Goal: Contribute content: Contribute content

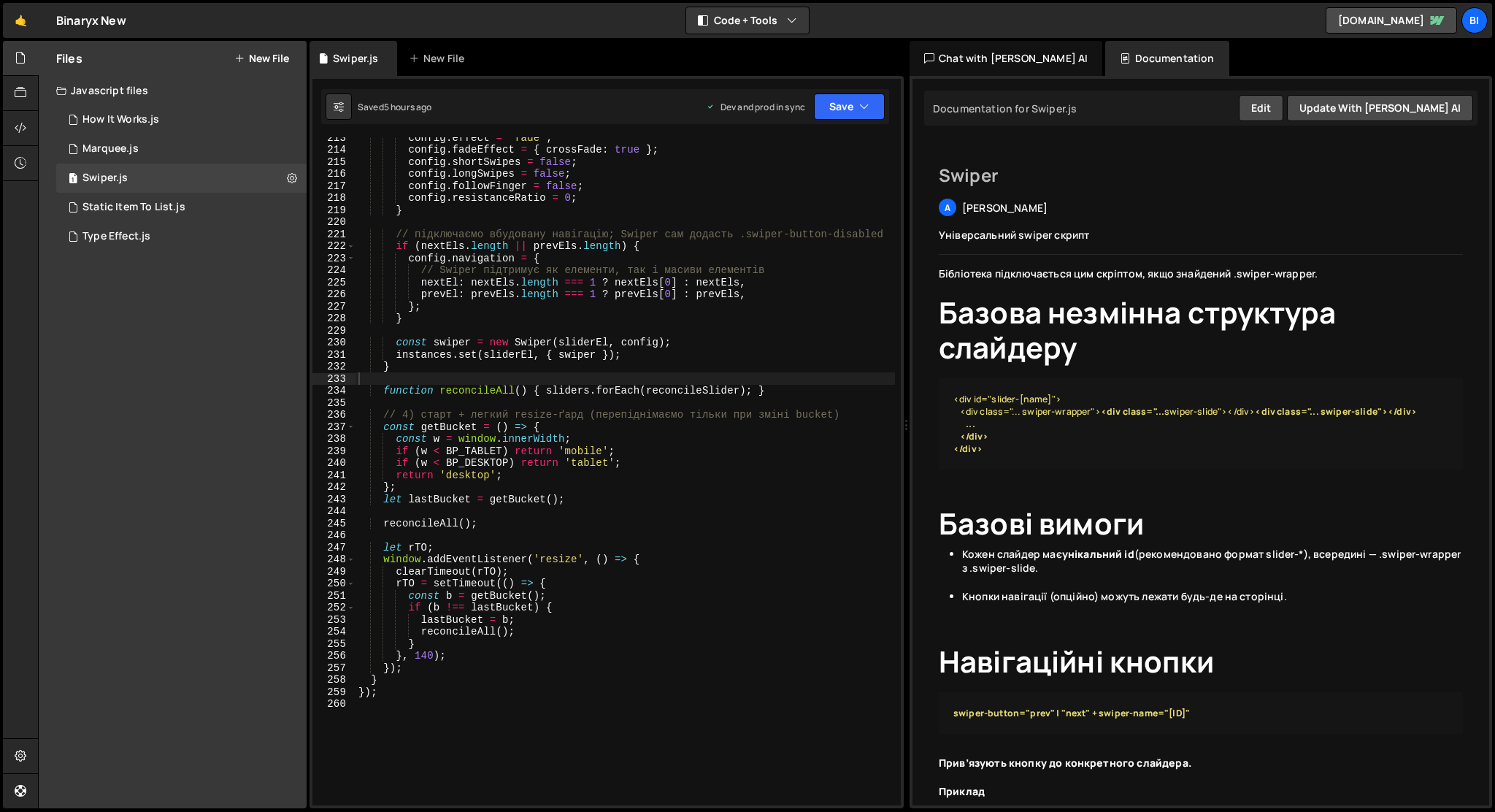
scroll to position [1806, 0]
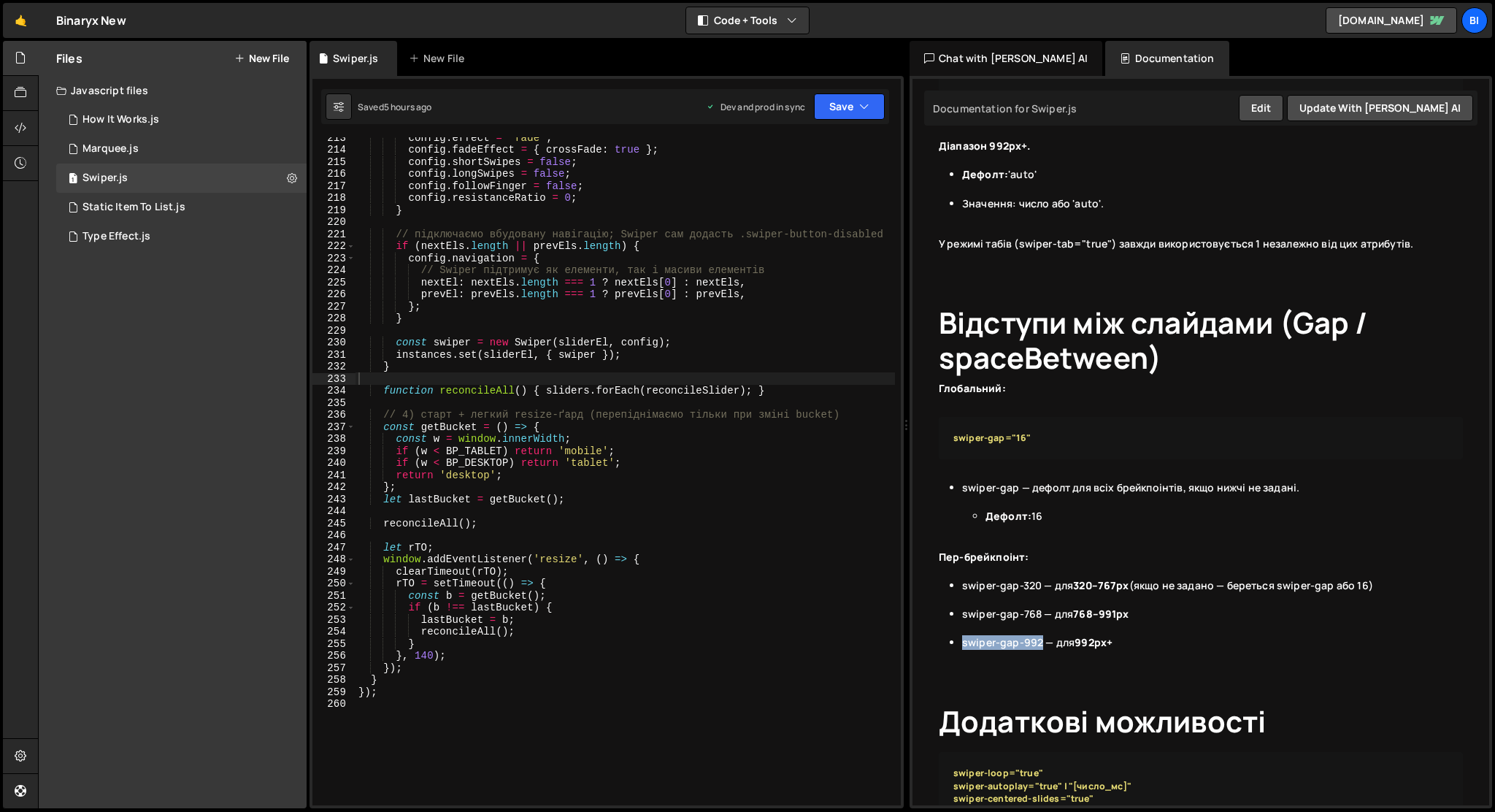
click at [261, 62] on button "New File" at bounding box center [261, 58] width 54 height 11
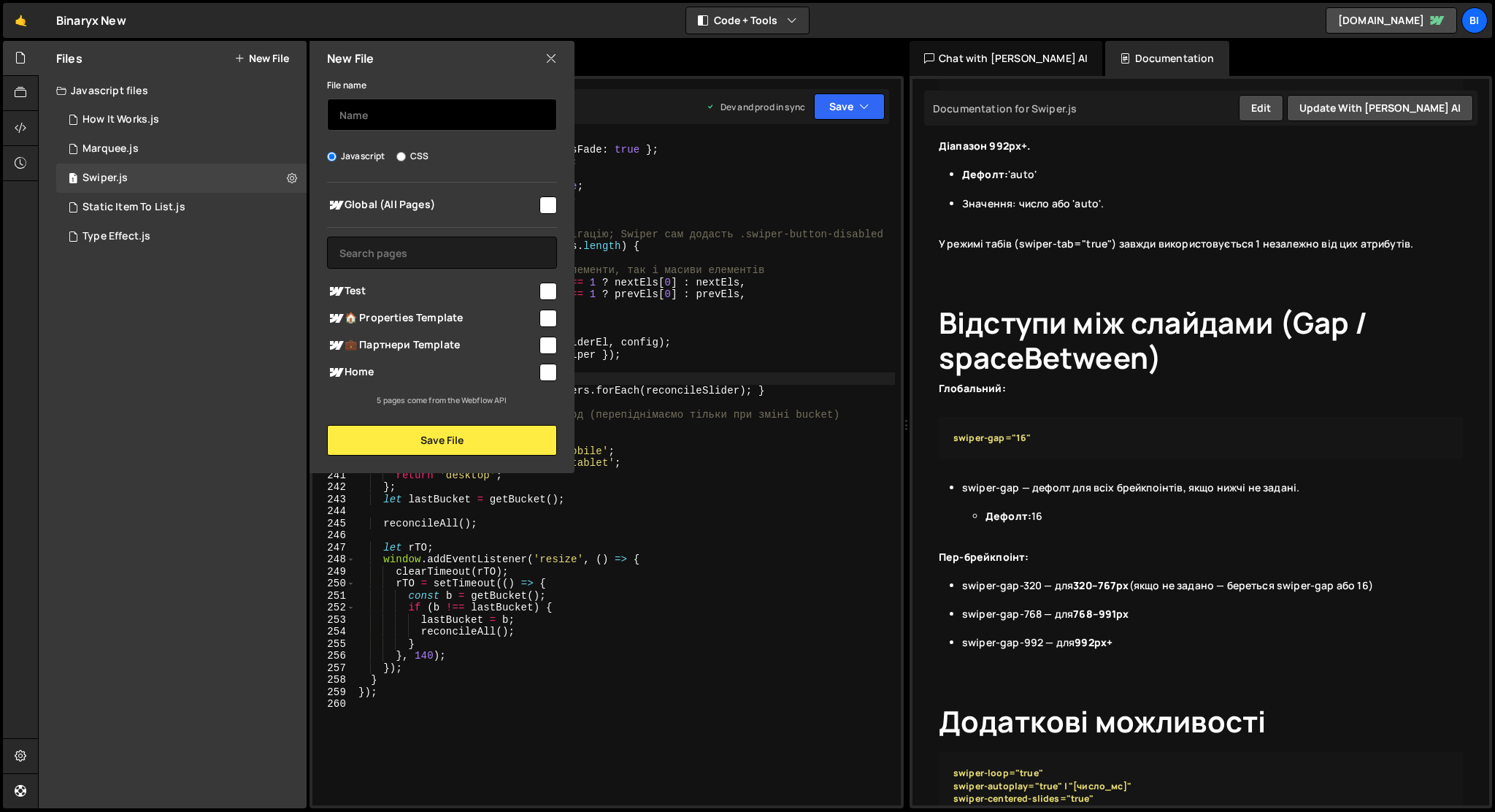
click at [397, 127] on input "text" at bounding box center [441, 114] width 230 height 32
type input "faq"
click at [542, 204] on input "checkbox" at bounding box center [548, 205] width 18 height 18
checkbox input "true"
click at [458, 105] on input "faq" at bounding box center [441, 114] width 230 height 32
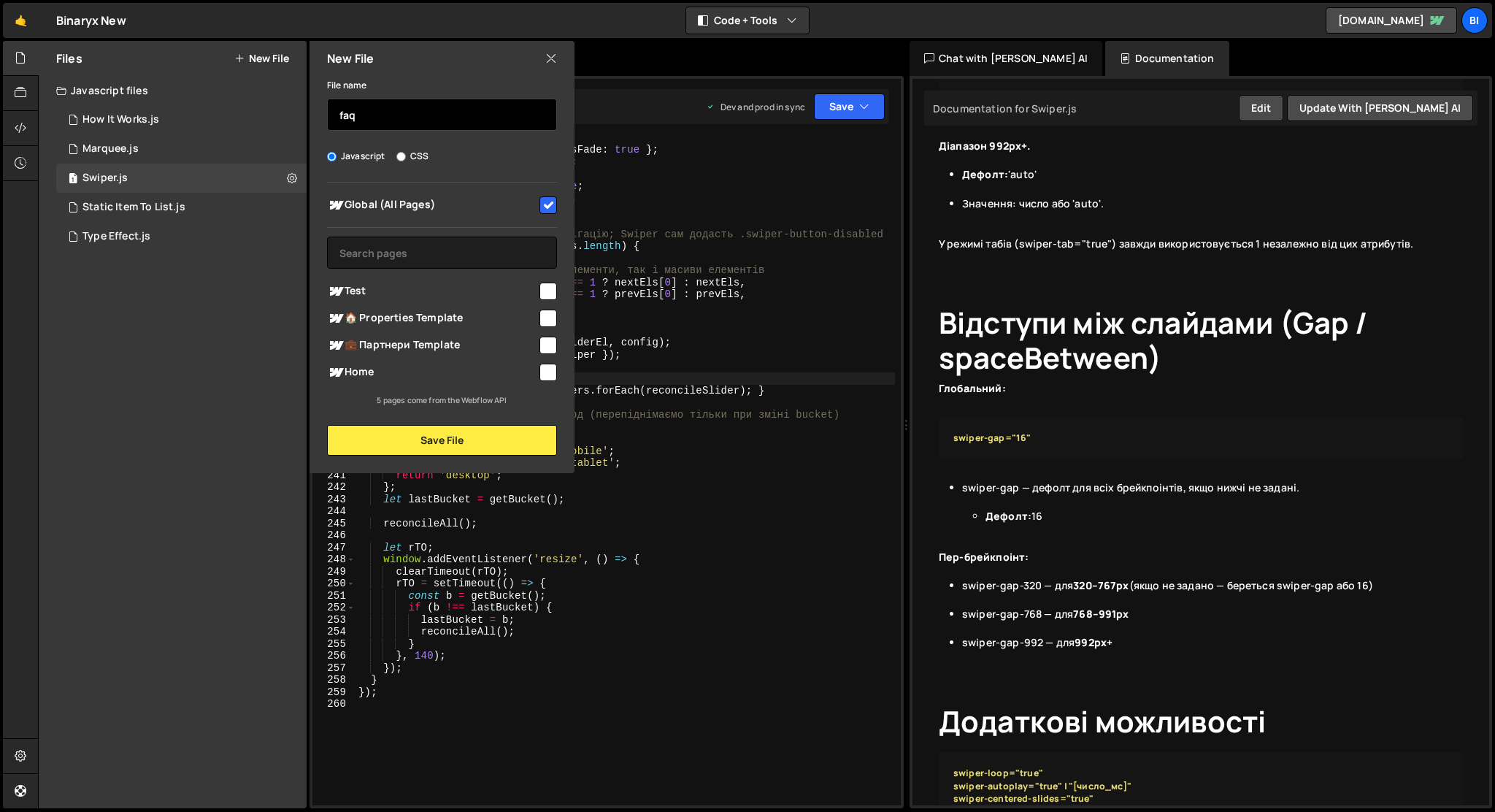
click at [458, 105] on input "faq" at bounding box center [441, 114] width 230 height 32
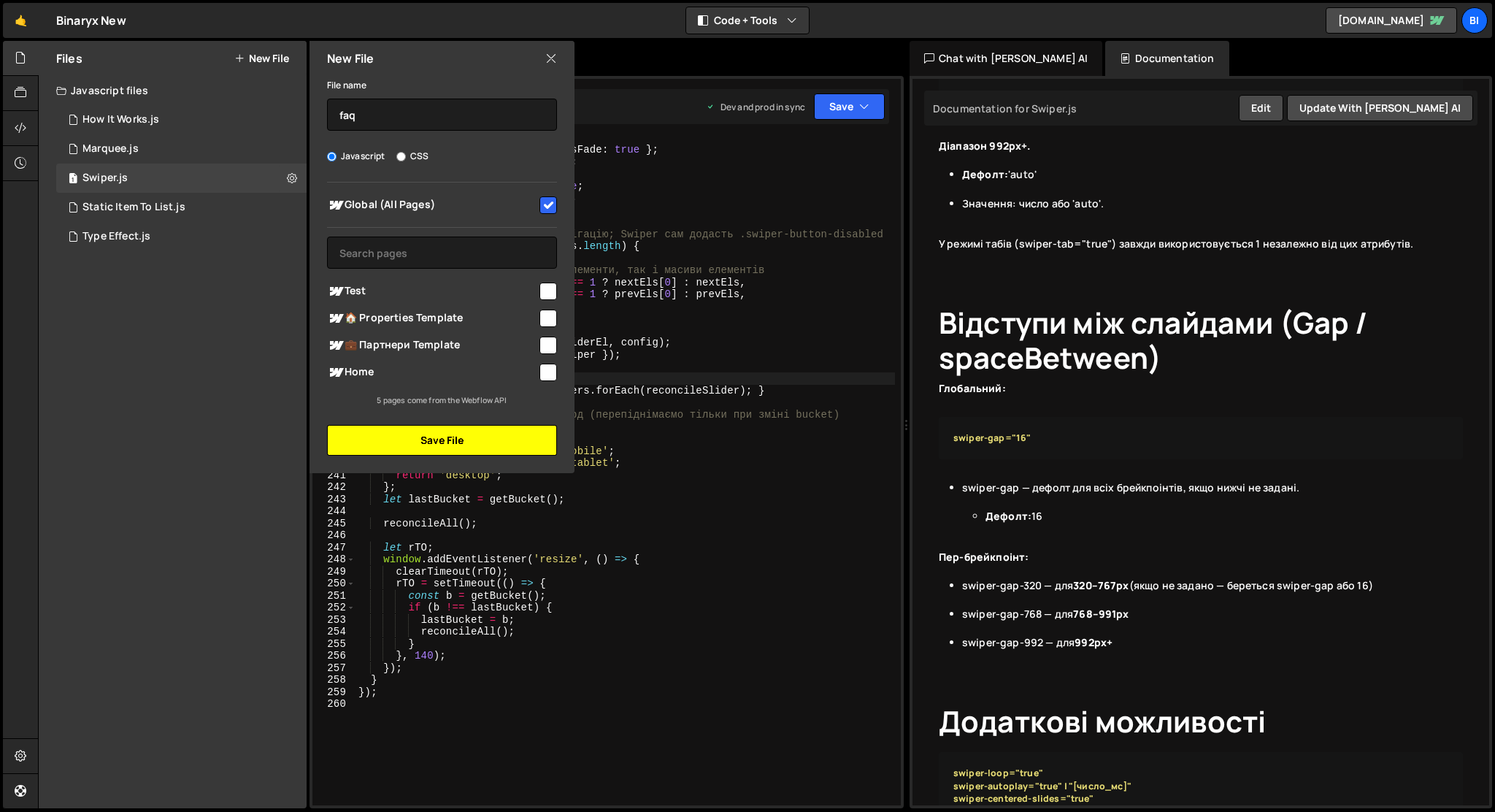
click at [443, 447] on button "Save File" at bounding box center [441, 440] width 230 height 31
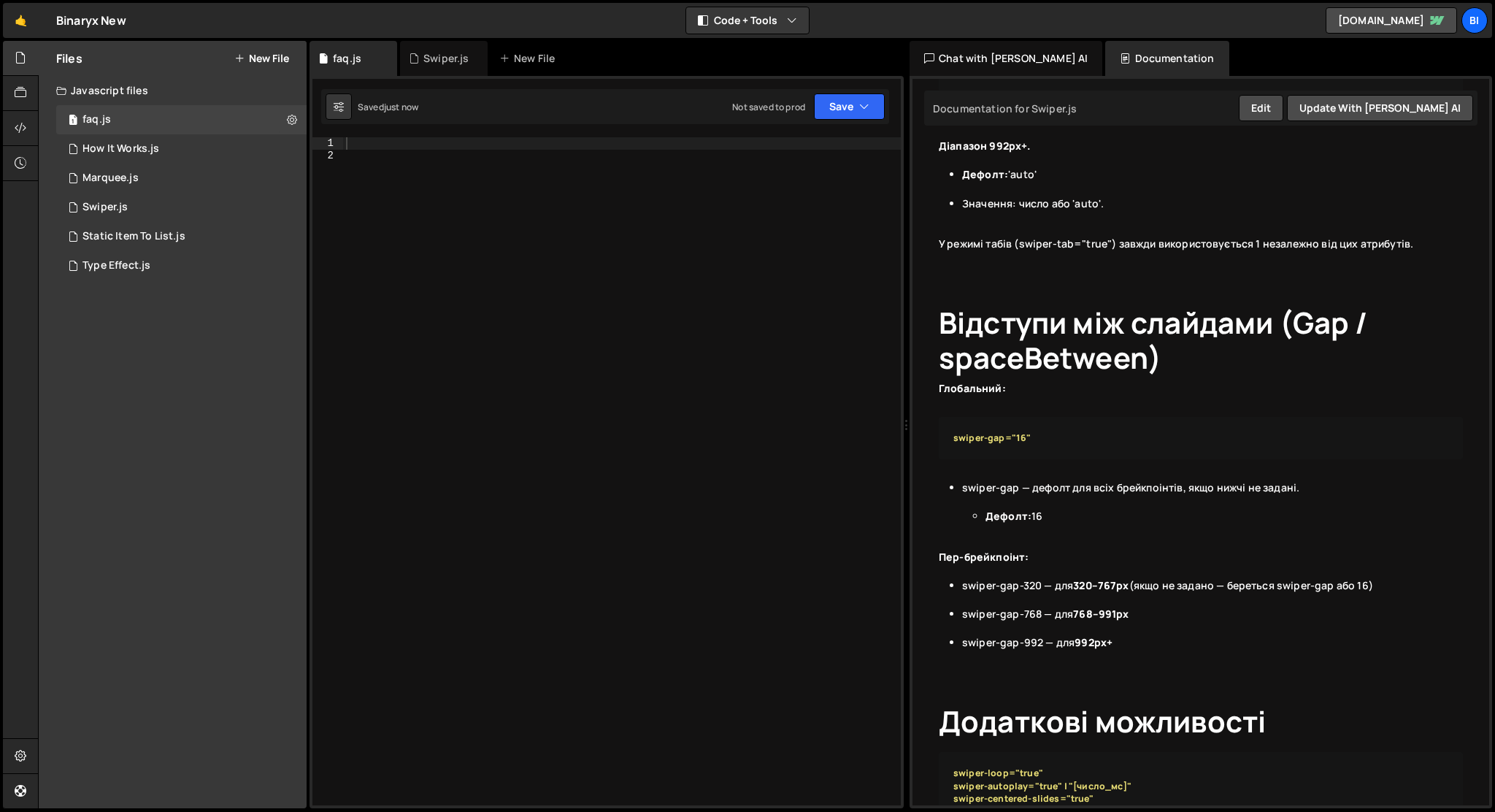
scroll to position [0, 0]
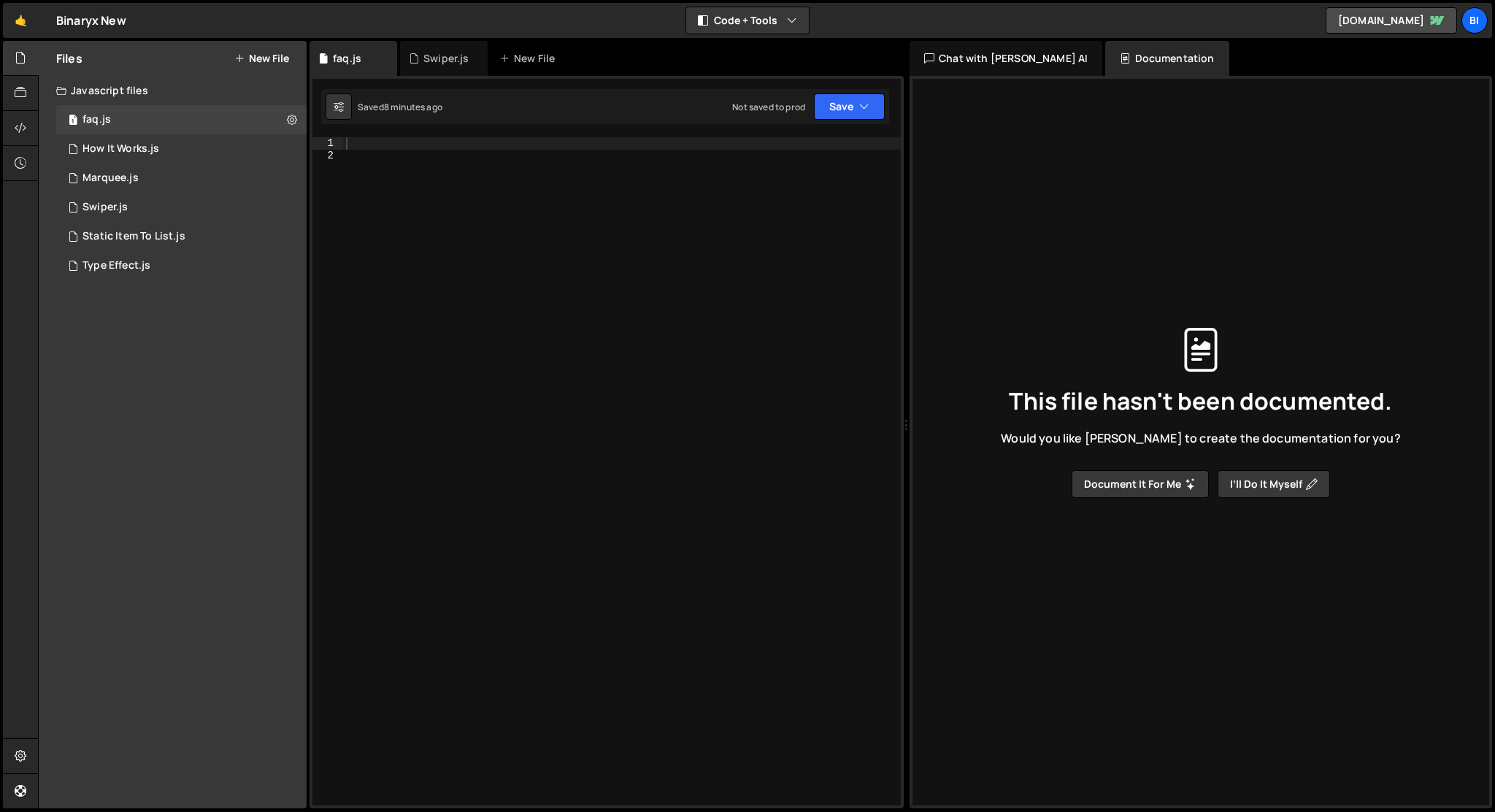
click at [496, 340] on div at bounding box center [621, 483] width 557 height 692
paste textarea "clearProps: 'height'"
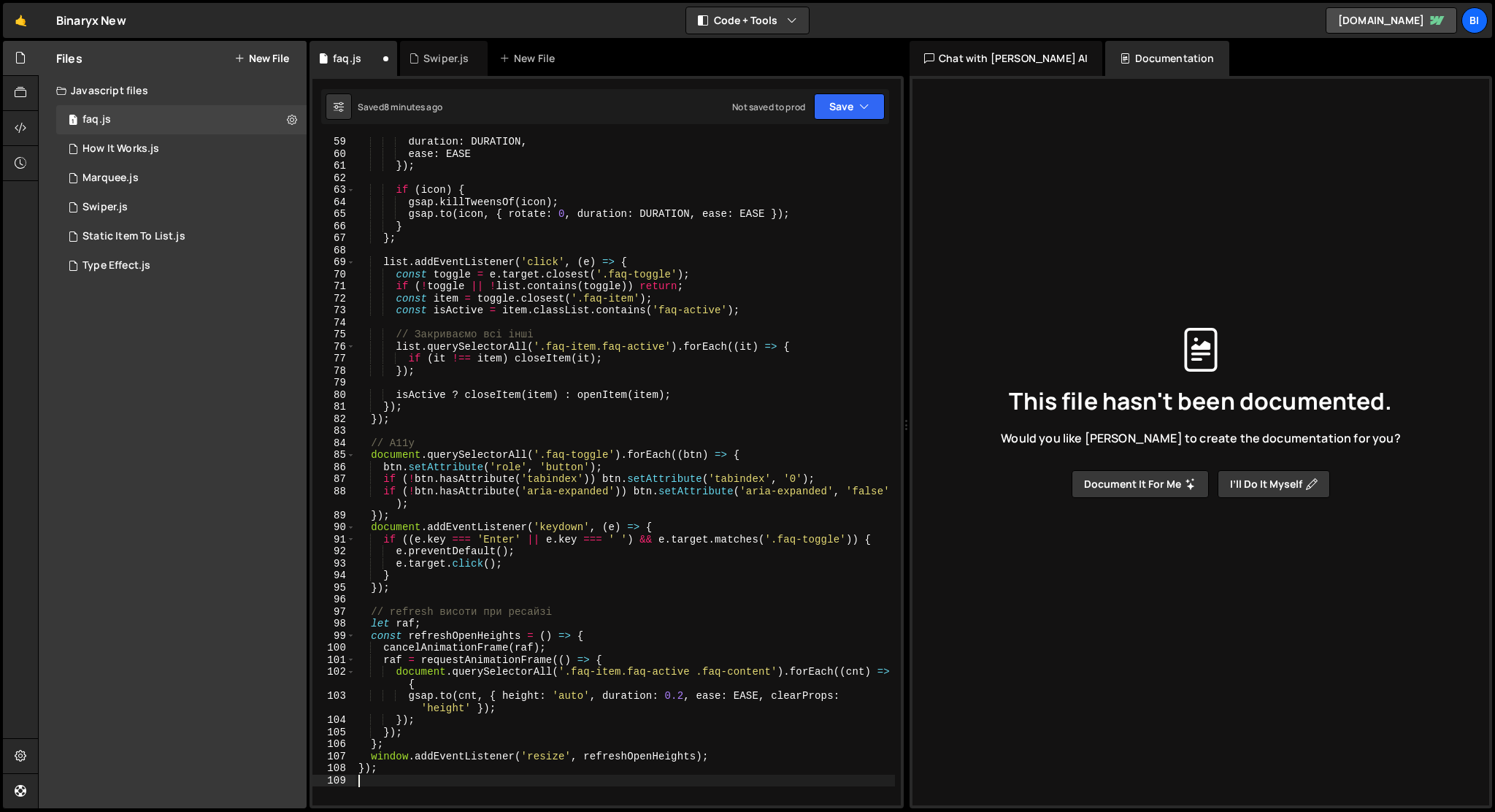
scroll to position [714, 0]
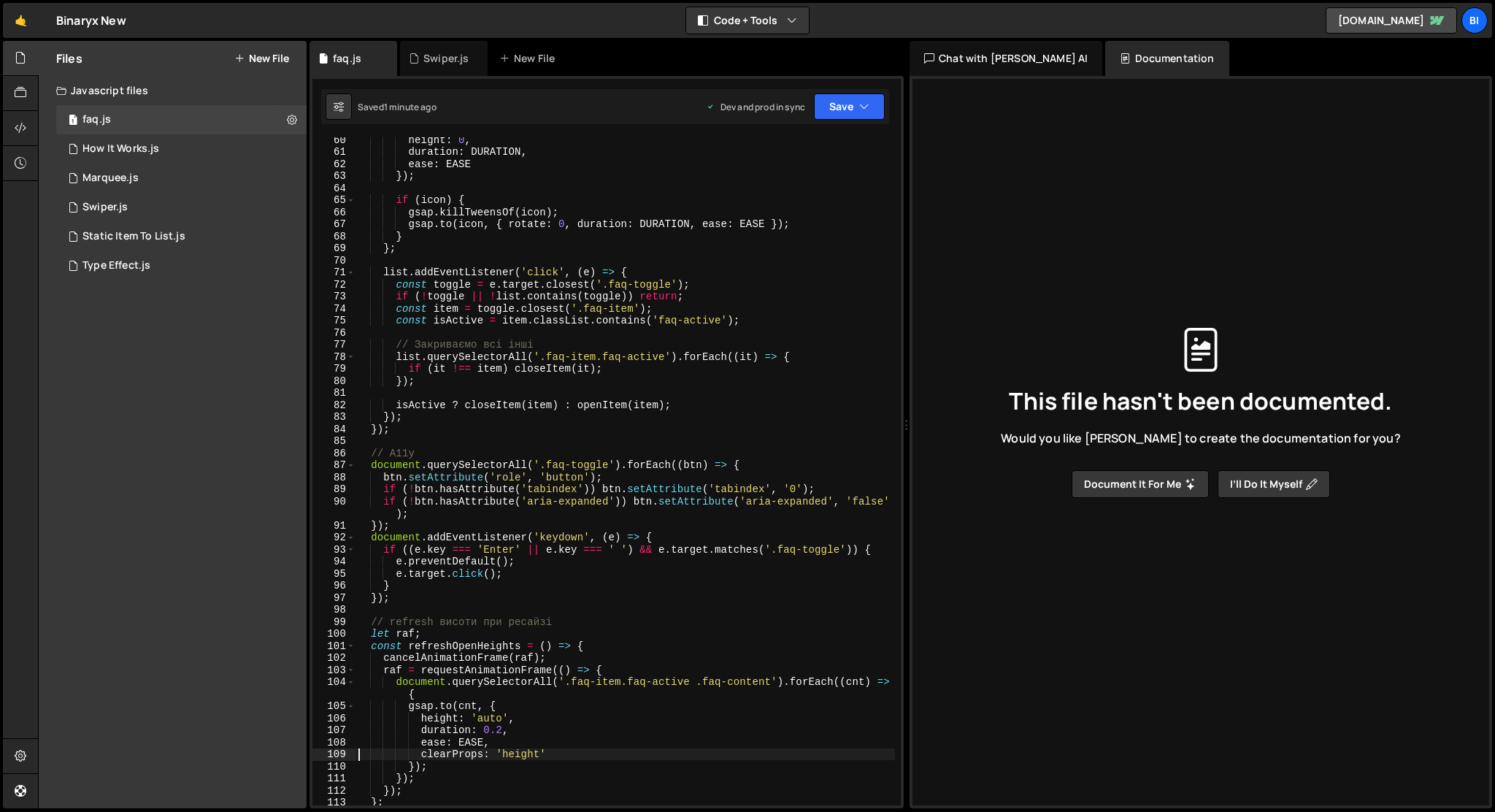
click at [659, 587] on div "height : 0 , duration : DURATION , ease : EASE }) ; if ( icon ) { gsap . killTw…" at bounding box center [625, 479] width 539 height 692
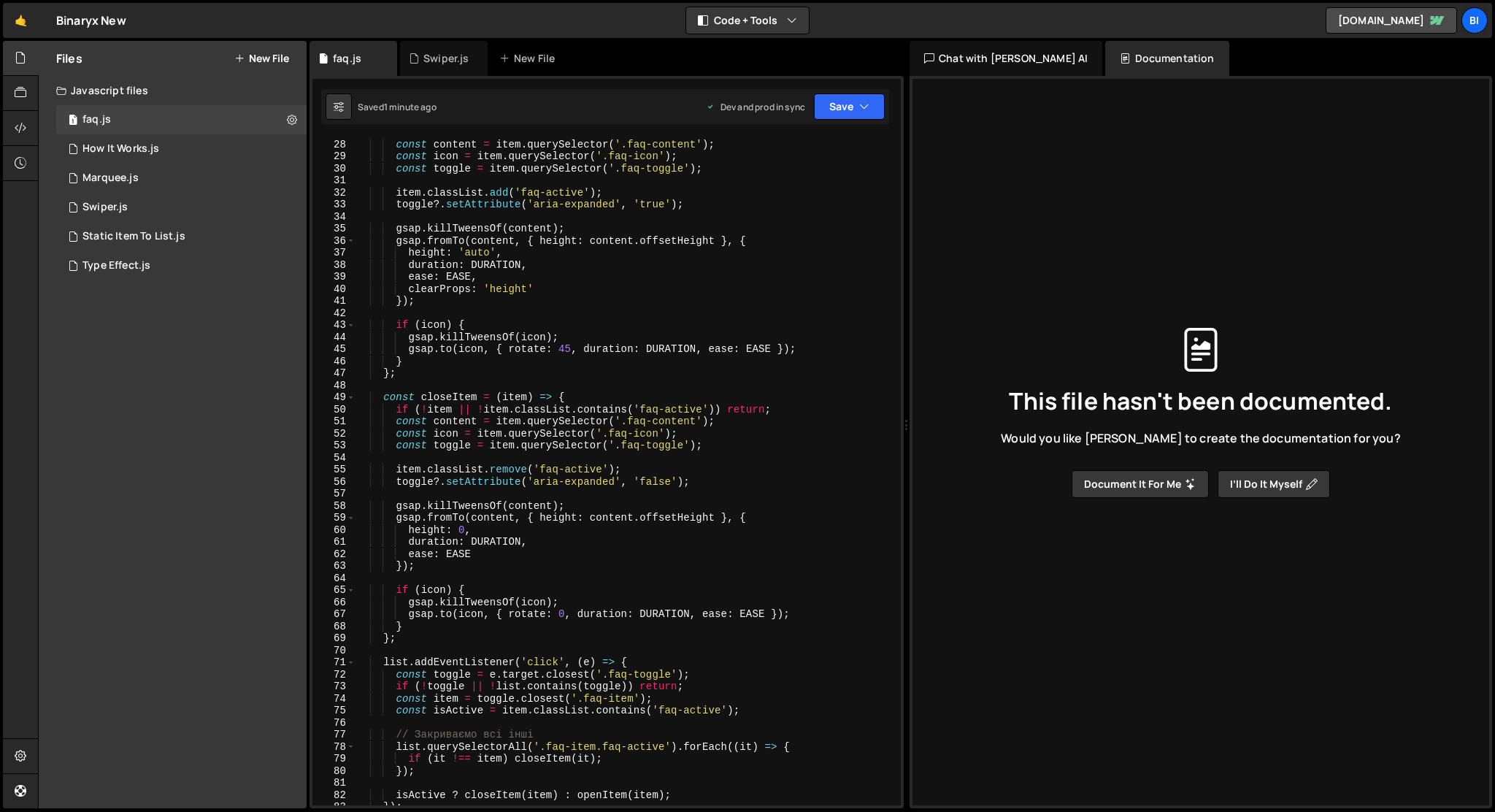
scroll to position [324, 0]
click at [674, 355] on div "if ( ! item || item . classList . contains ( 'faq-active' )) return ; const con…" at bounding box center [625, 472] width 539 height 692
click at [674, 347] on div "if ( ! item || item . classList . contains ( 'faq-active' )) return ; const con…" at bounding box center [625, 472] width 539 height 692
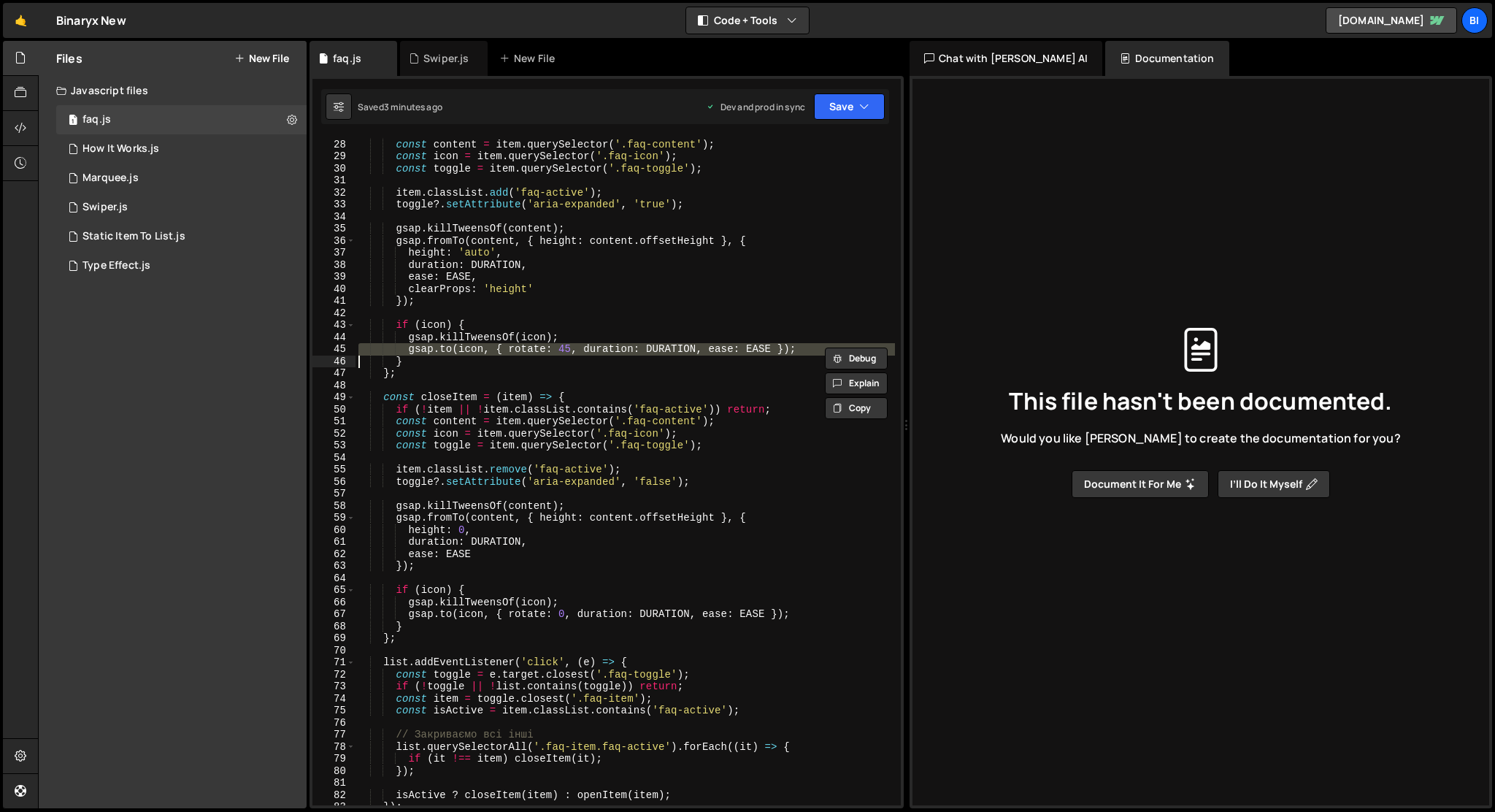
click at [693, 410] on div "if ( ! item || item . classList . contains ( 'faq-active' )) return ; const con…" at bounding box center [625, 472] width 539 height 692
type textarea "if (!item || !item.classList.contains('faq-active')) return;"
click at [718, 380] on div "if ( ! item || item . classList . contains ( 'faq-active' )) return ; const con…" at bounding box center [625, 472] width 539 height 692
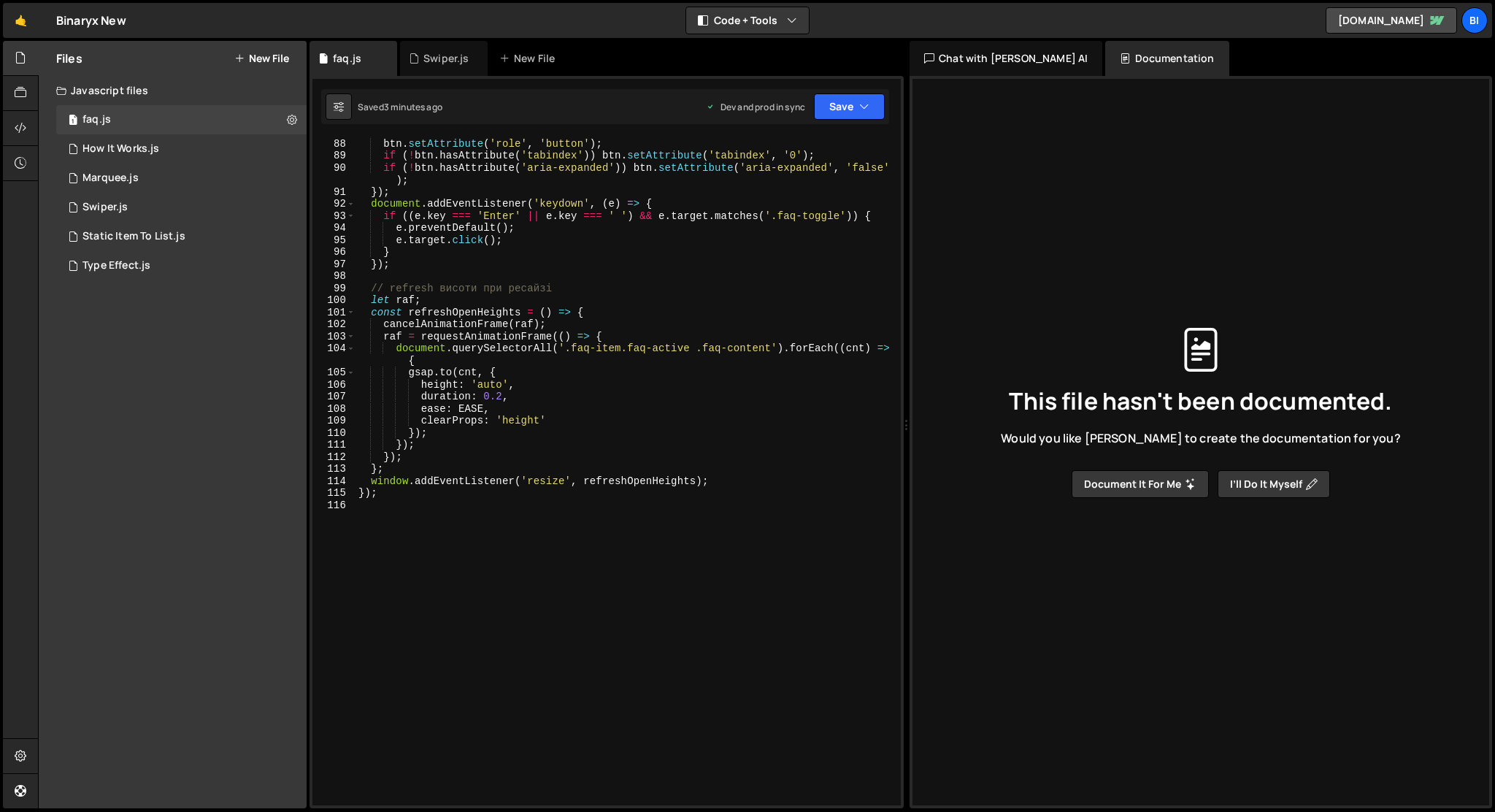
scroll to position [1060, 0]
type textarea "});"
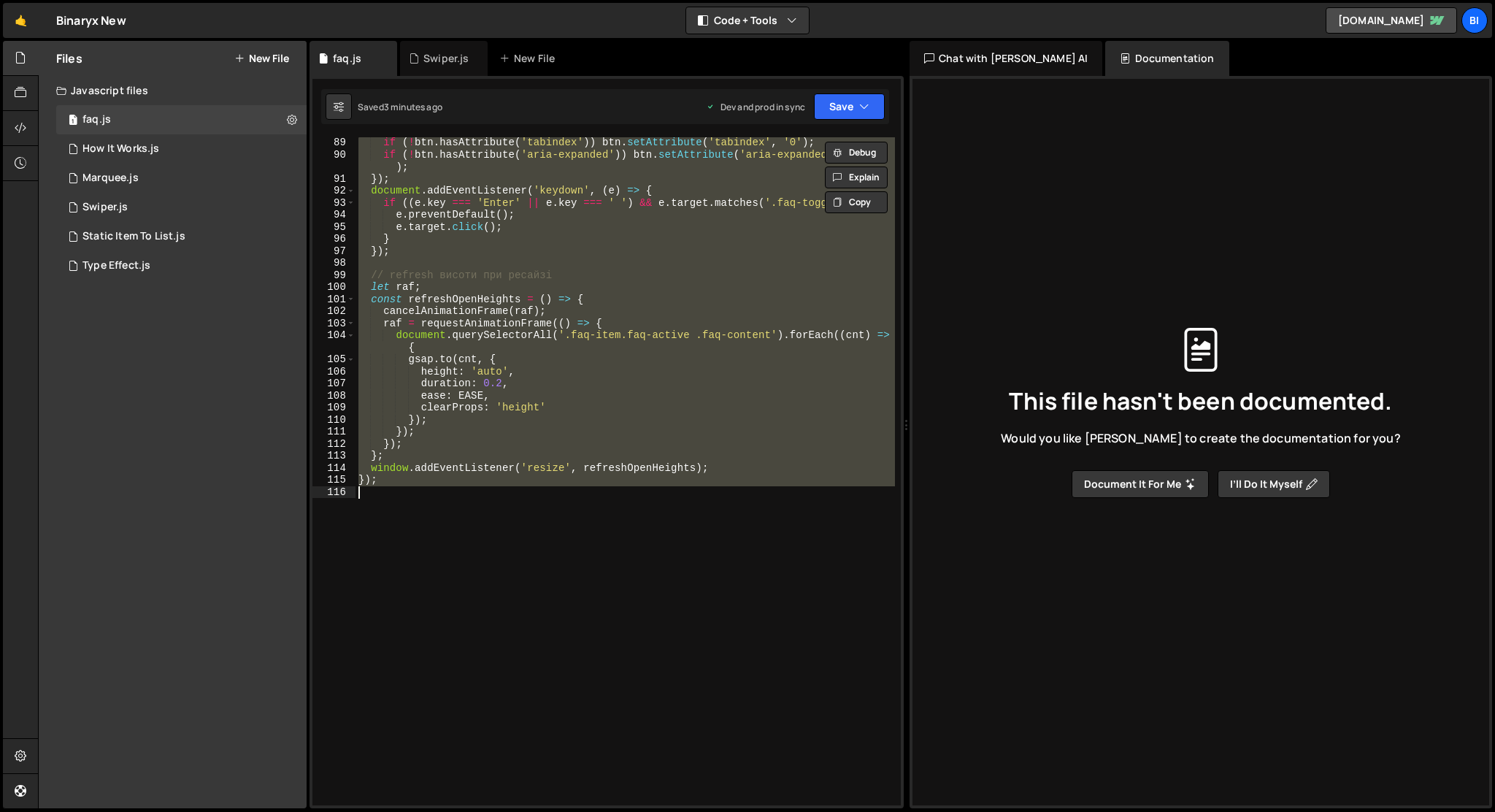
paste textarea
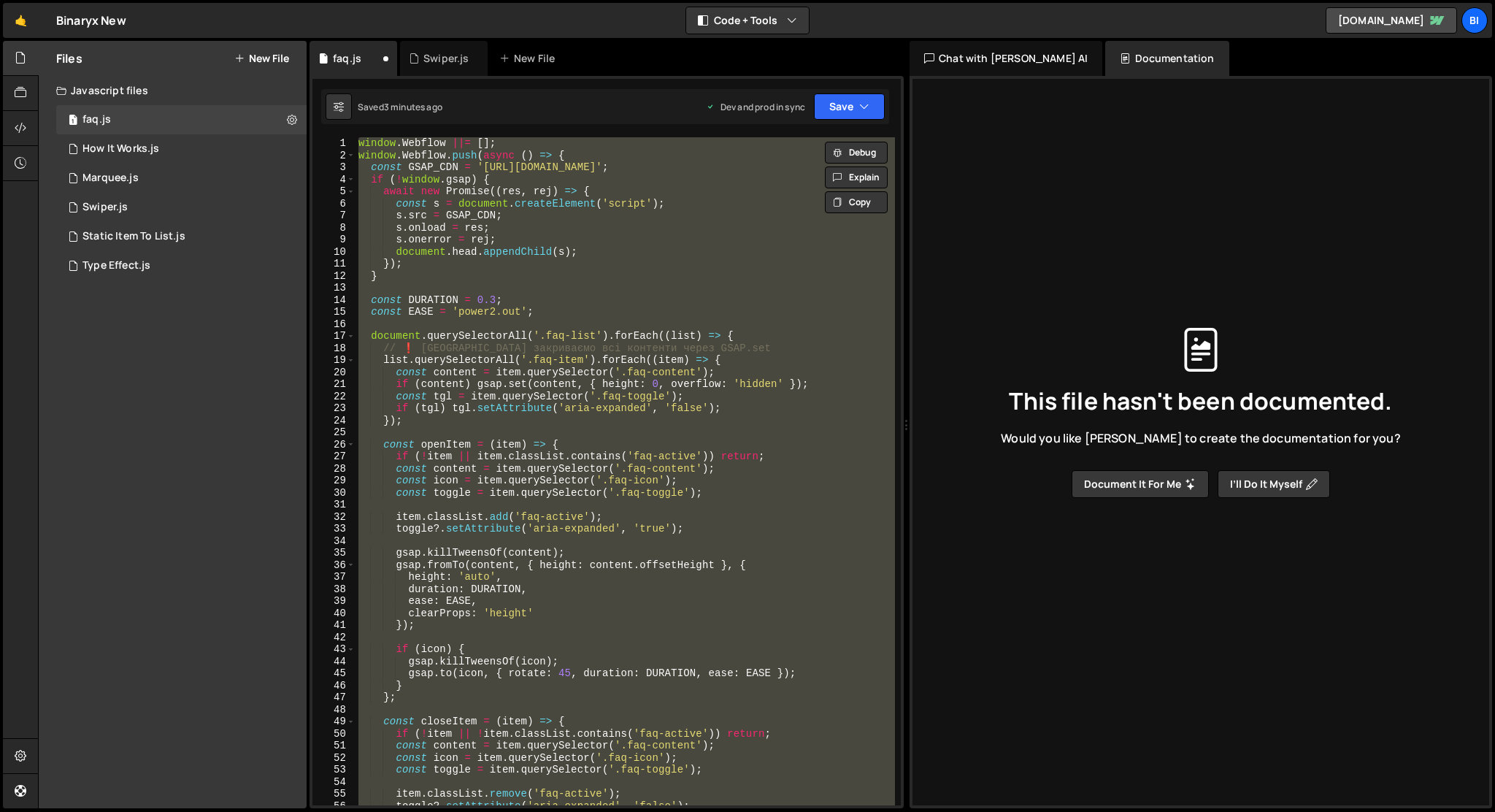
scroll to position [0, 0]
click at [710, 415] on div "window . Webflow ||= [ ] ; window . Webflow . push ( async ( ) => { const GSAP_…" at bounding box center [625, 470] width 539 height 668
type textarea "});"
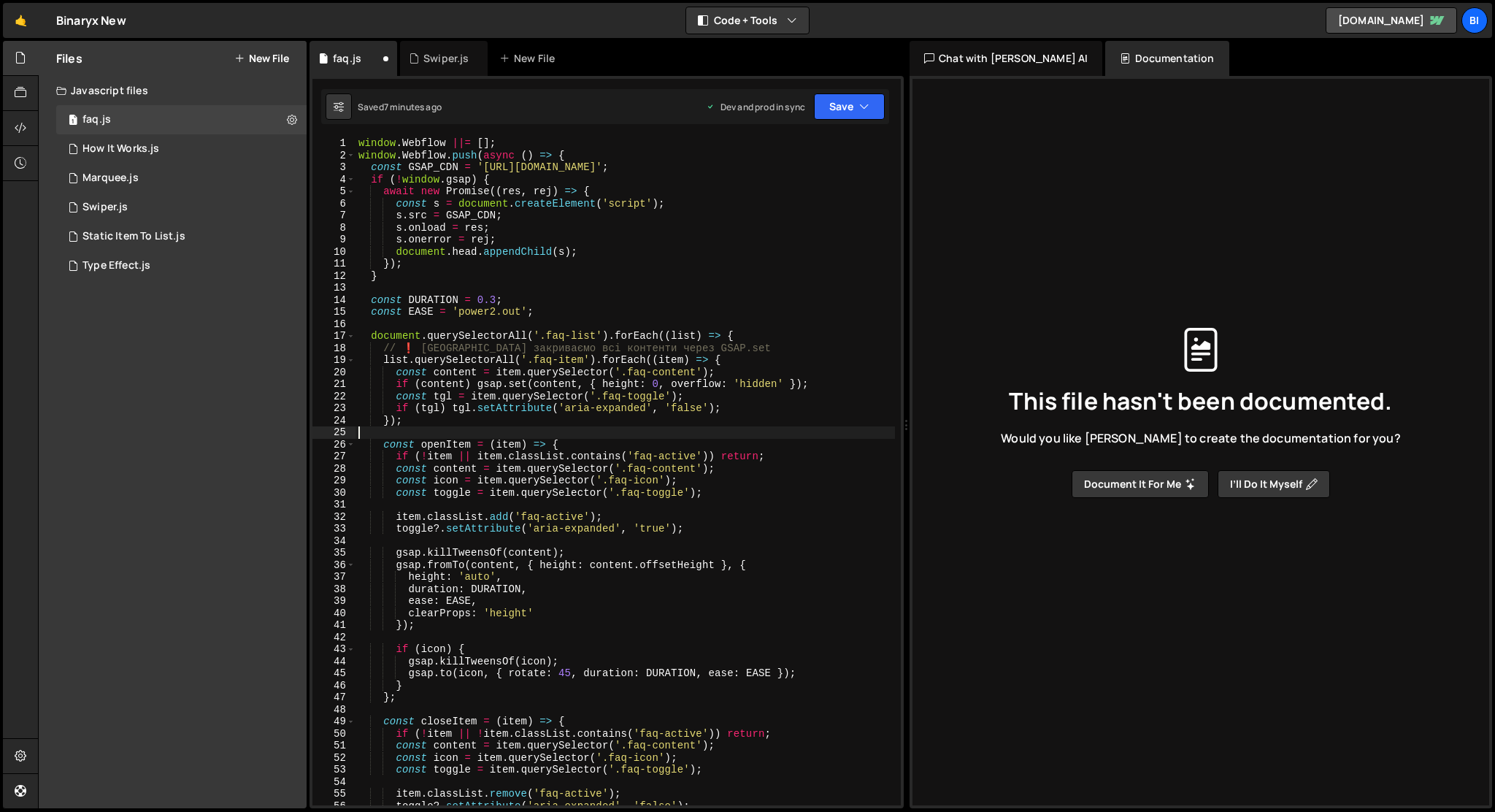
click at [797, 430] on div "window . Webflow ||= [ ] ; window . Webflow . push ( async ( ) => { const GSAP_…" at bounding box center [625, 483] width 539 height 692
type textarea "});"
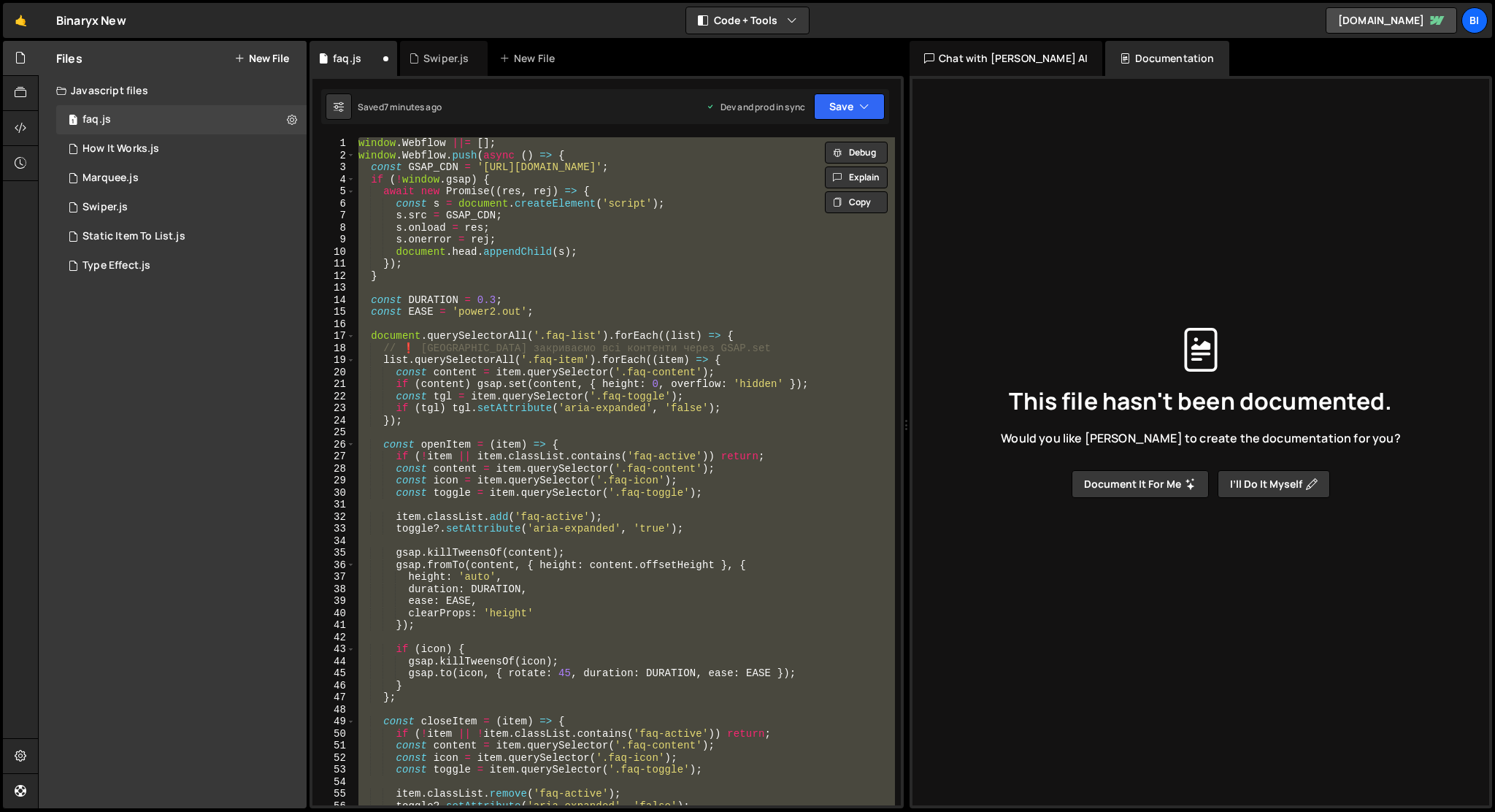
paste textarea
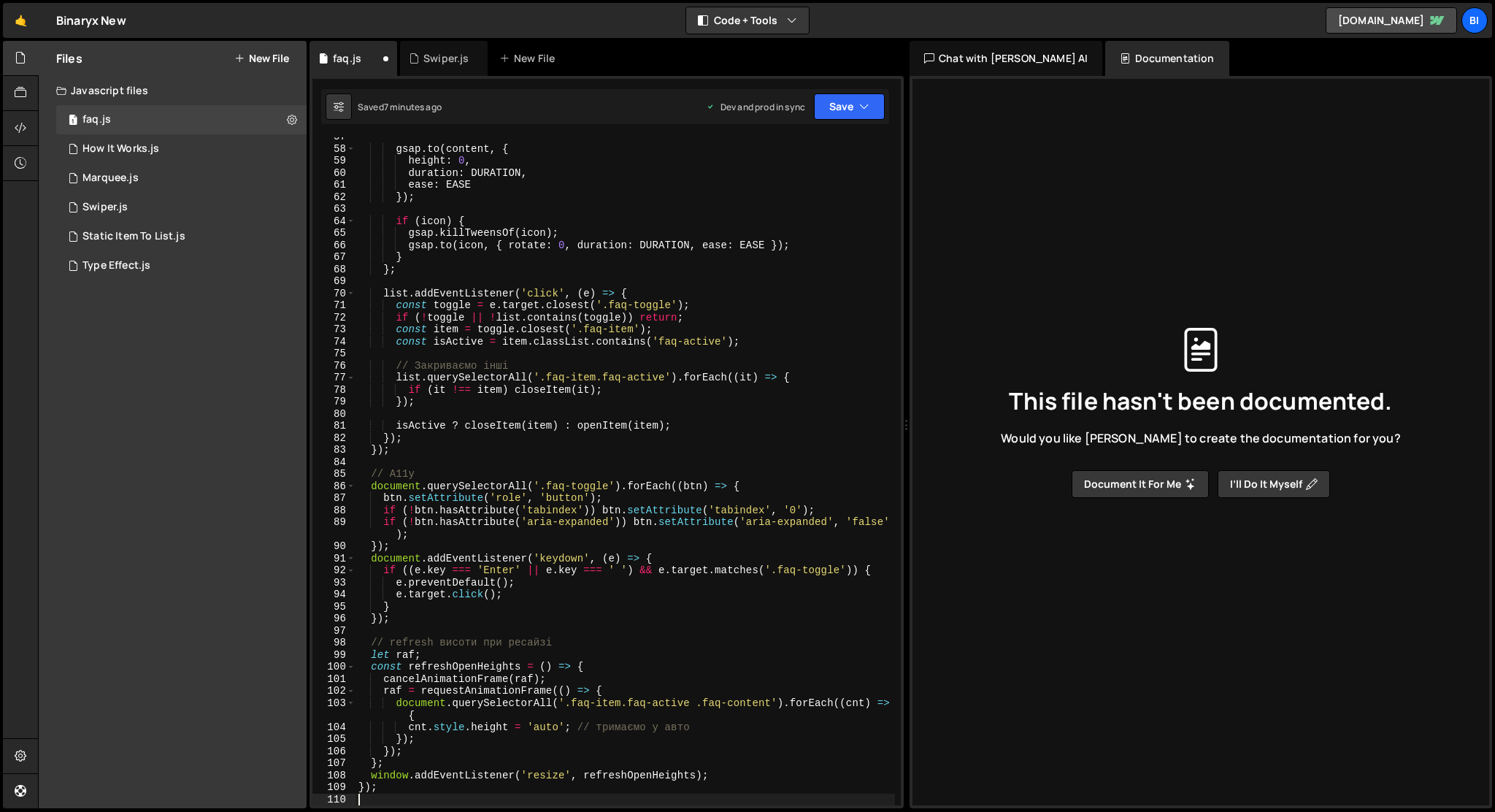
scroll to position [681, 0]
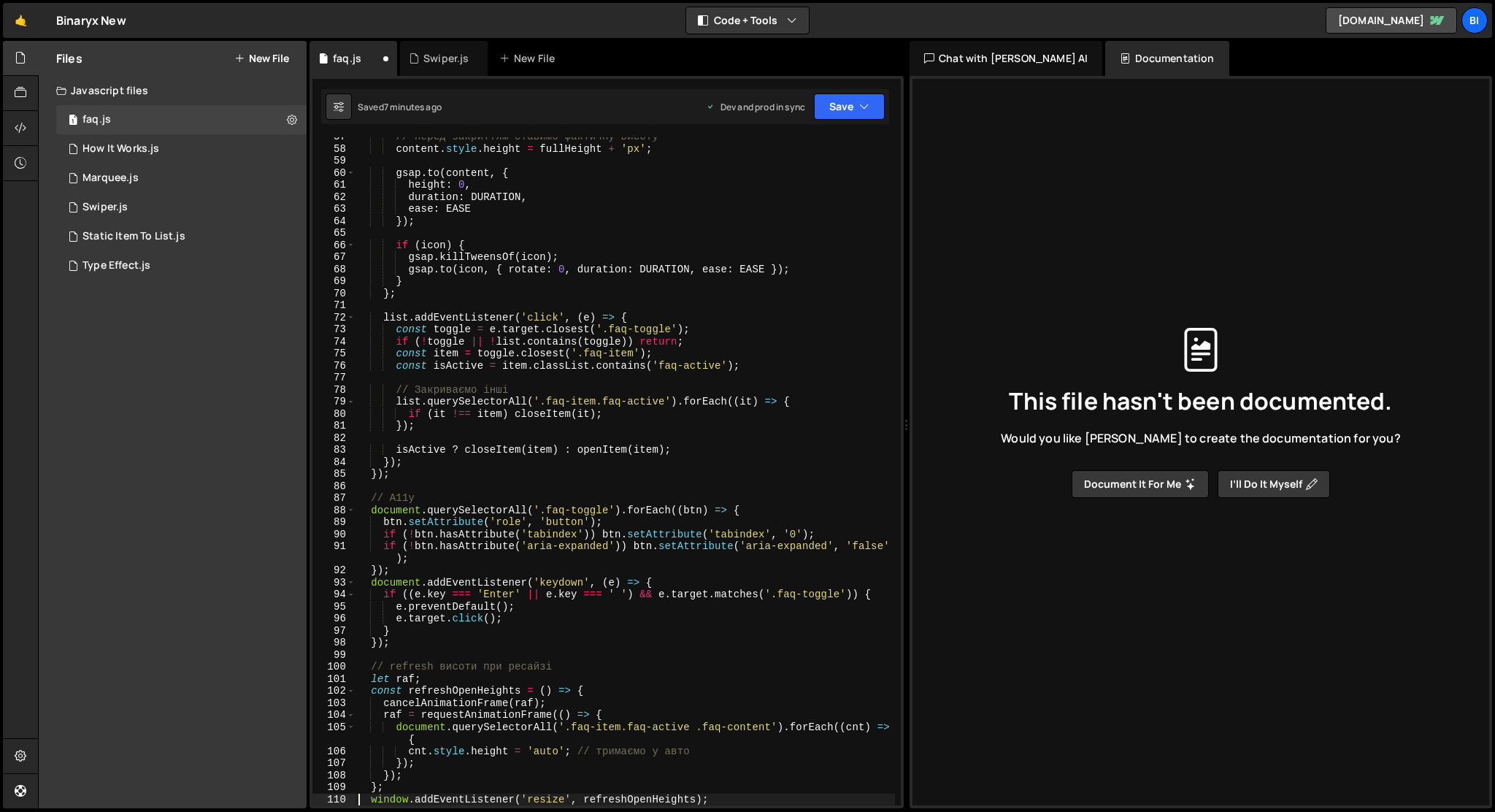
type textarea "window.addEventListener('resize', refreshOpenHeights);"
